Goal: Task Accomplishment & Management: Use online tool/utility

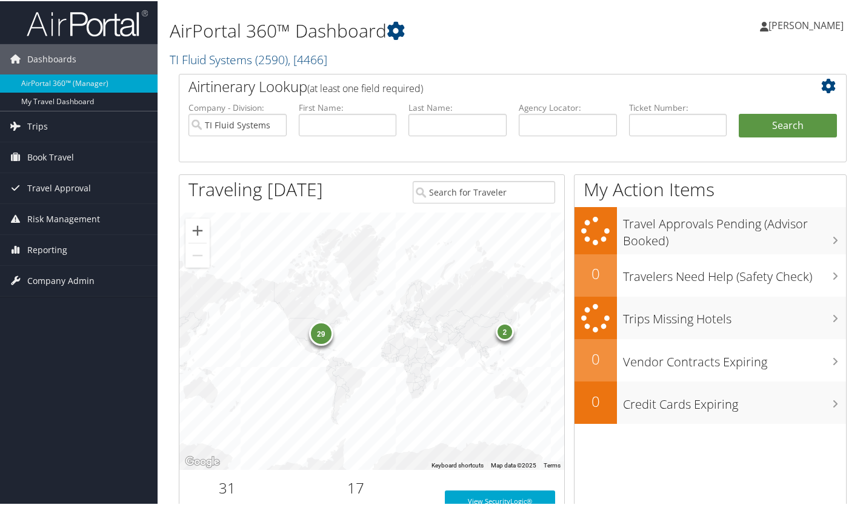
click at [18, 160] on icon at bounding box center [15, 156] width 18 height 18
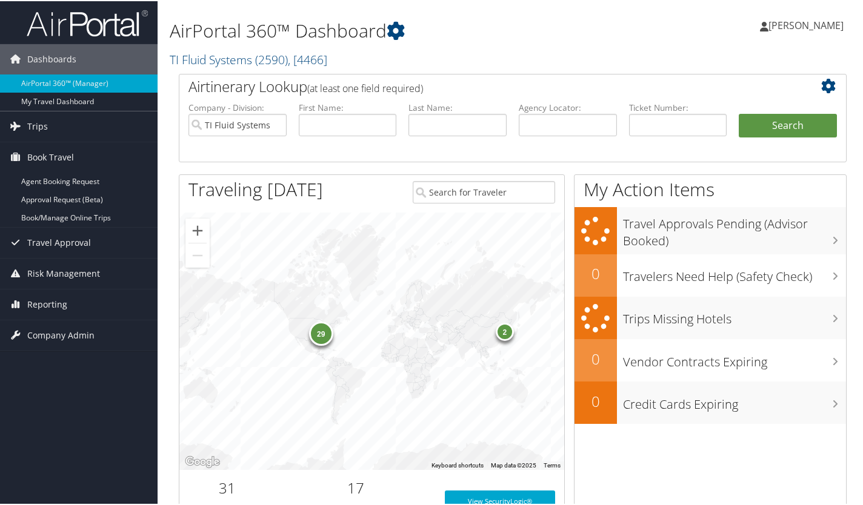
click at [49, 221] on link "Book/Manage Online Trips" at bounding box center [79, 217] width 158 height 18
